Goal: Find specific page/section: Find specific page/section

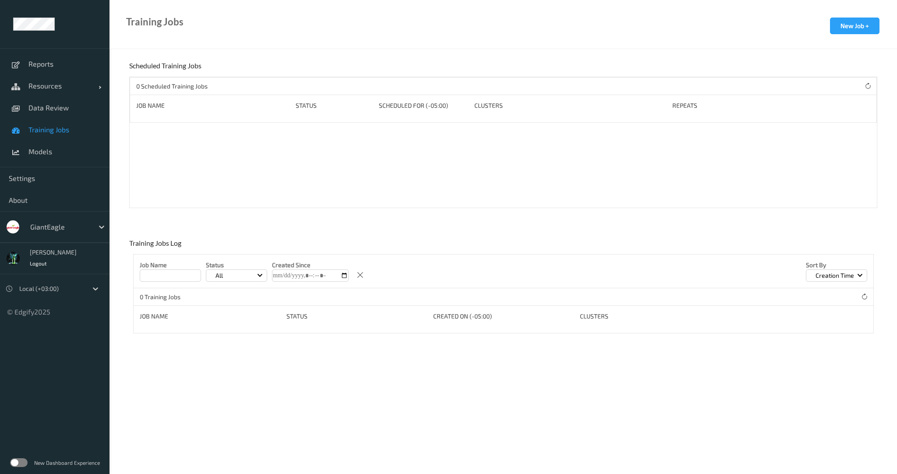
click at [60, 119] on link "Training Jobs" at bounding box center [54, 130] width 109 height 22
click at [64, 110] on span "Data Review" at bounding box center [64, 107] width 72 height 9
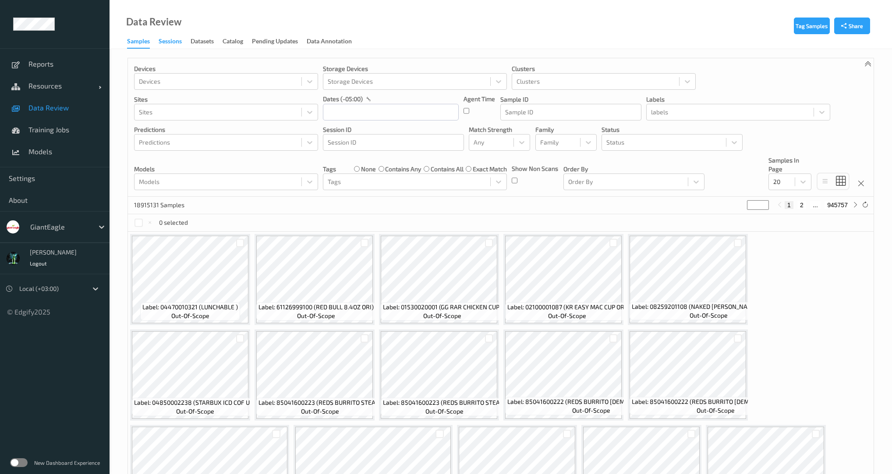
click at [174, 44] on div "Sessions" at bounding box center [170, 42] width 23 height 11
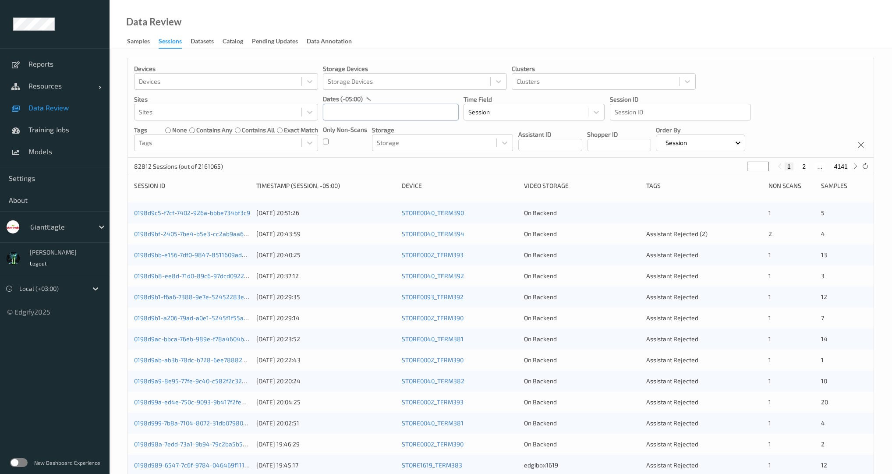
click at [368, 110] on input "text" at bounding box center [391, 112] width 136 height 17
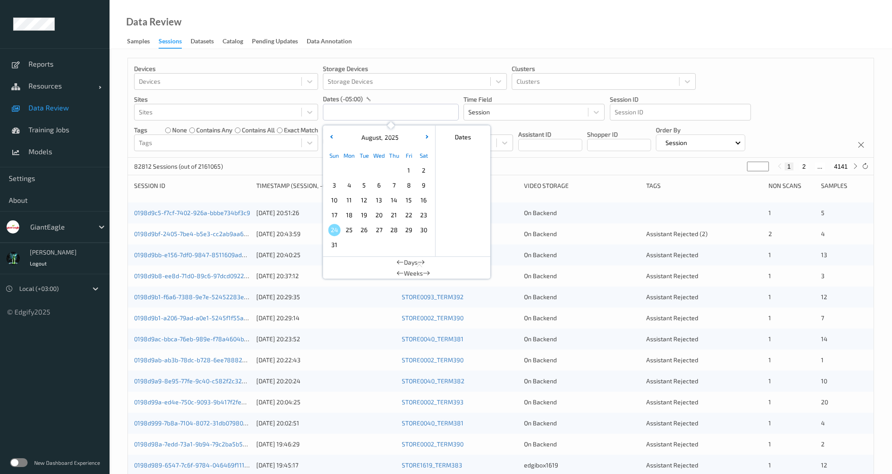
click at [345, 184] on span "4" at bounding box center [349, 185] width 12 height 12
click at [333, 203] on span "10" at bounding box center [334, 200] width 12 height 12
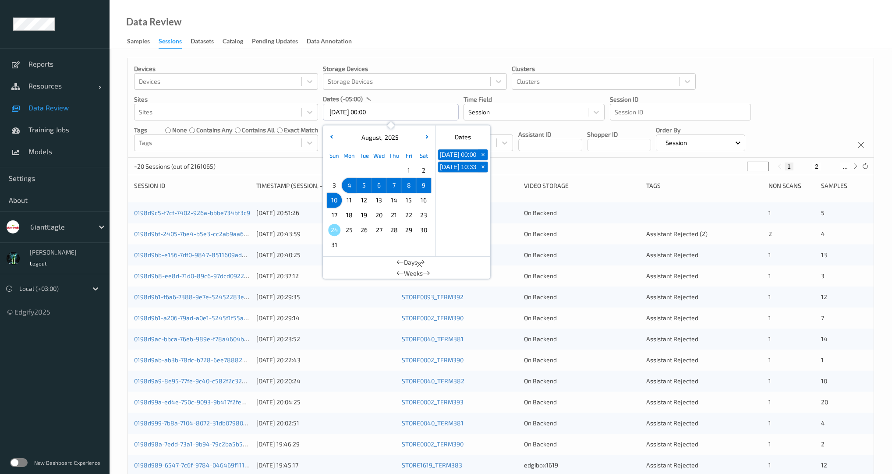
type input "[DATE] 00:00 -> [DATE] 23:59"
click at [275, 160] on div "~20 Sessions (out of 2161065) * 1 2 ..." at bounding box center [500, 167] width 745 height 18
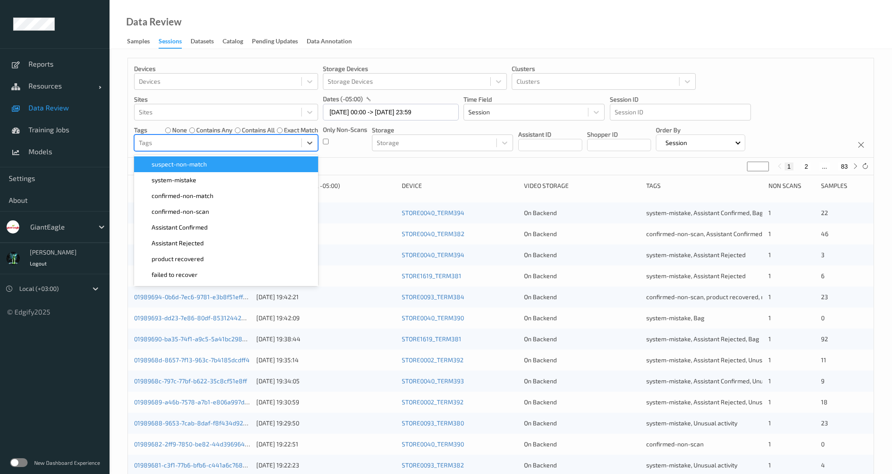
click at [262, 142] on div at bounding box center [218, 142] width 158 height 11
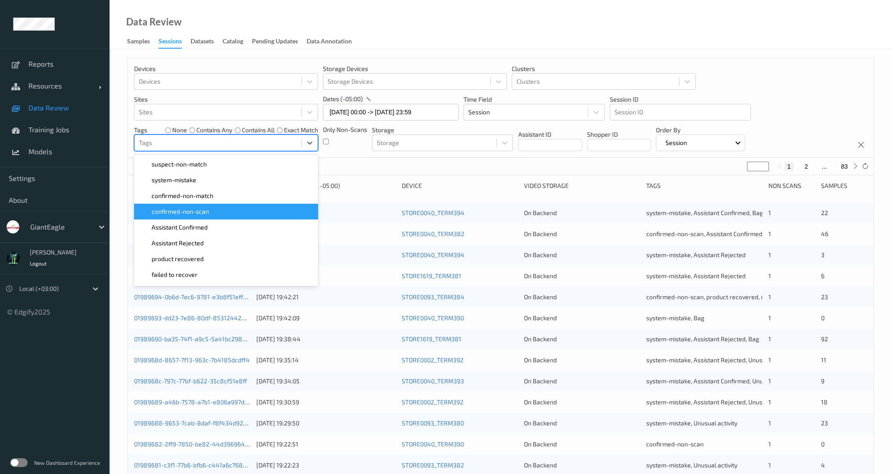
click at [233, 208] on div "confirmed-non-scan" at bounding box center [225, 211] width 173 height 9
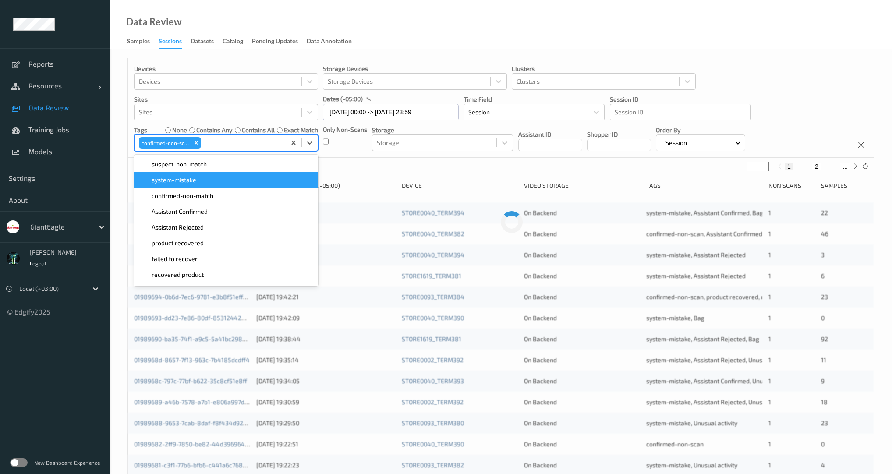
click at [350, 159] on div "~20 Sessions (out of 2161065) * 1 2 ..." at bounding box center [500, 167] width 745 height 18
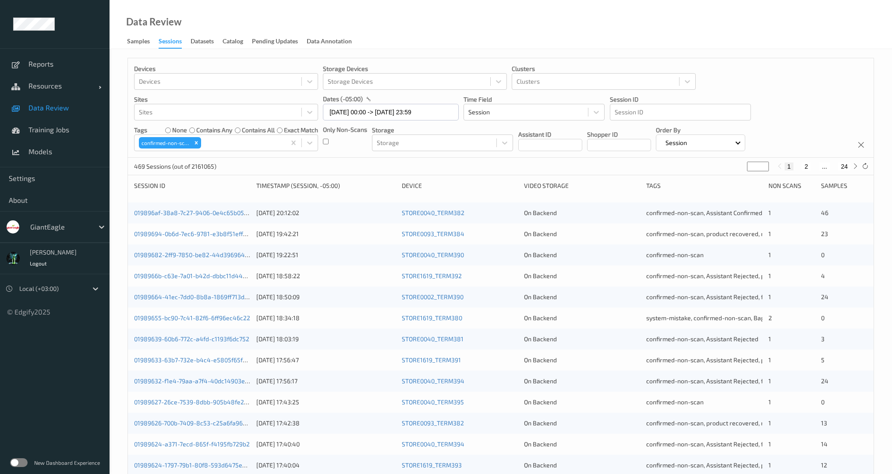
click at [172, 131] on label "none" at bounding box center [179, 130] width 15 height 9
click at [200, 144] on div "Remove confirmed-non-scan" at bounding box center [196, 142] width 10 height 11
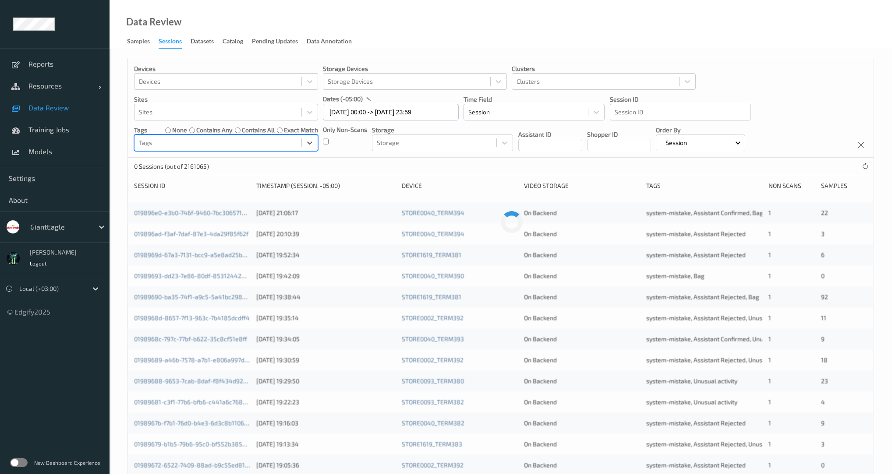
click at [326, 158] on div "0 Sessions (out of 2161065)" at bounding box center [500, 167] width 745 height 18
